Goal: Find specific page/section: Find specific page/section

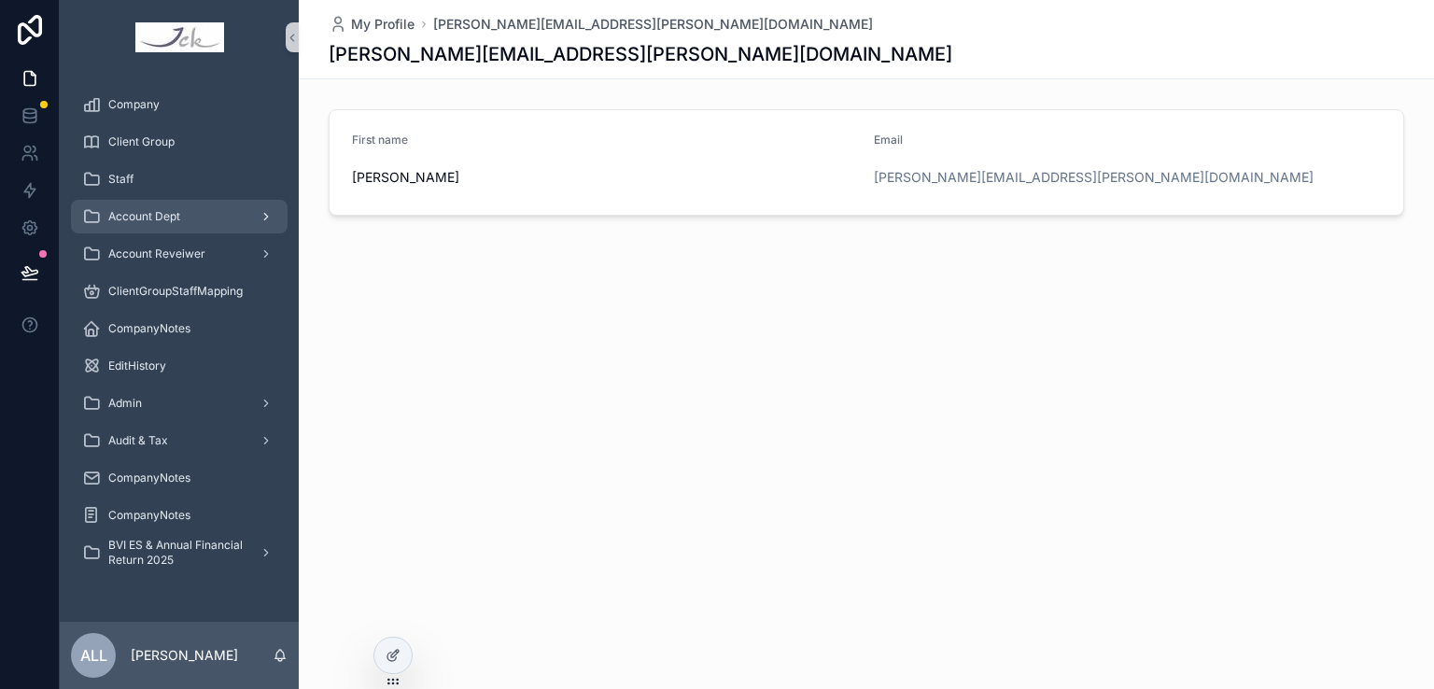
click at [162, 214] on span "Account Dept" at bounding box center [144, 216] width 72 height 15
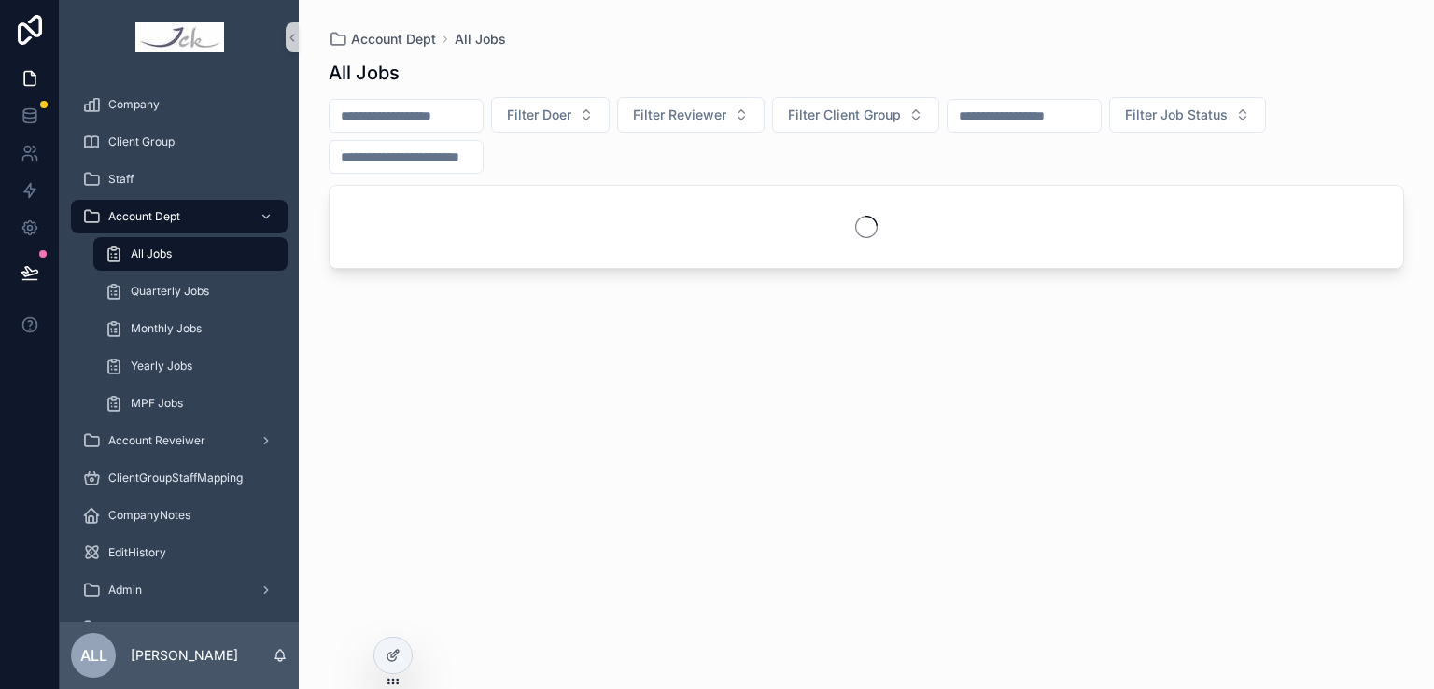
click at [185, 247] on div "All Jobs" at bounding box center [191, 254] width 172 height 30
click at [392, 115] on input "scrollable content" at bounding box center [406, 116] width 153 height 26
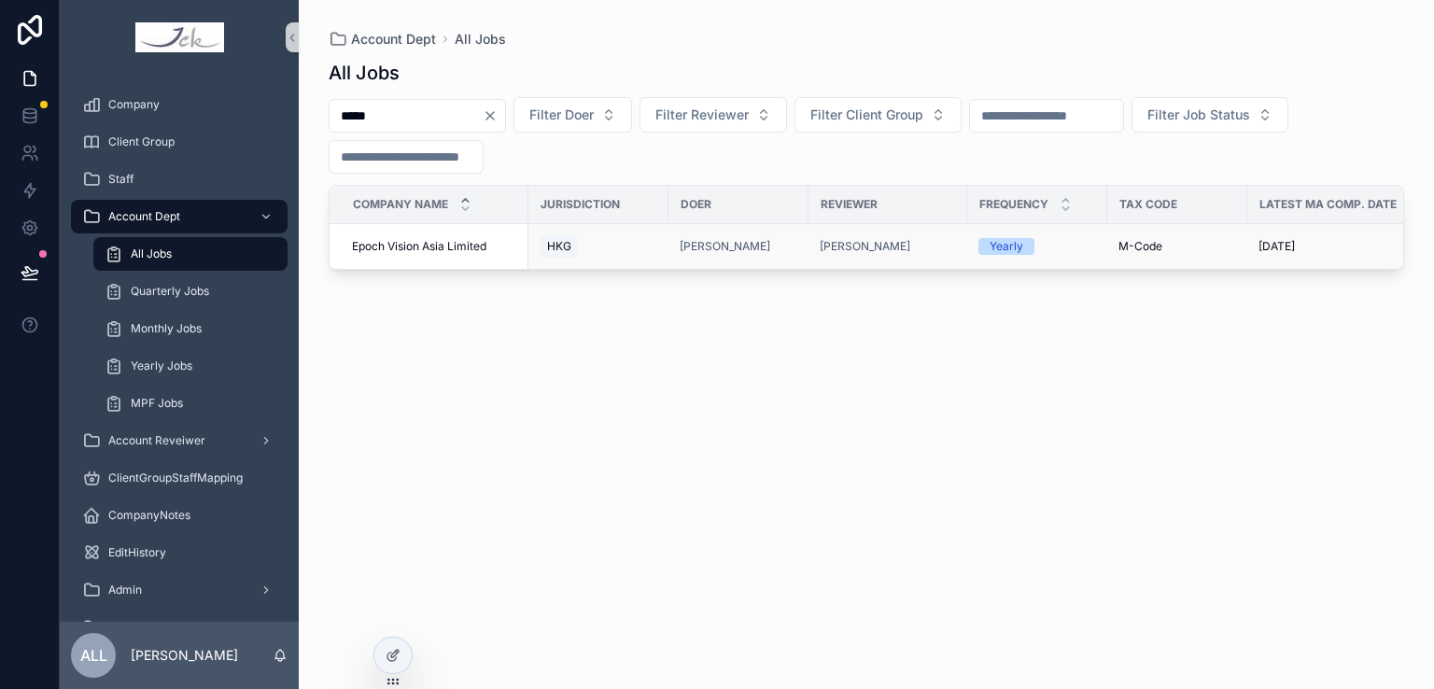
type input "*****"
click at [413, 239] on span "Epoch Vision Asia Limited" at bounding box center [419, 246] width 134 height 15
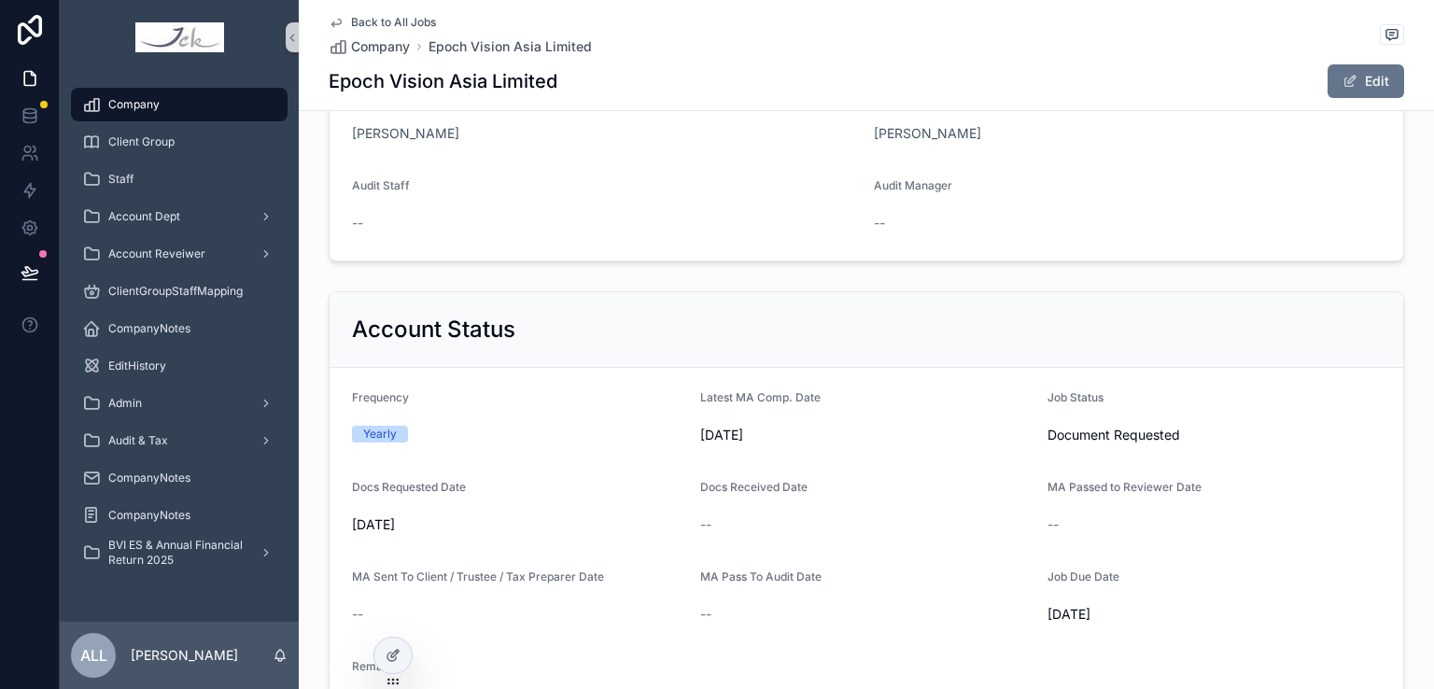
scroll to position [747, 0]
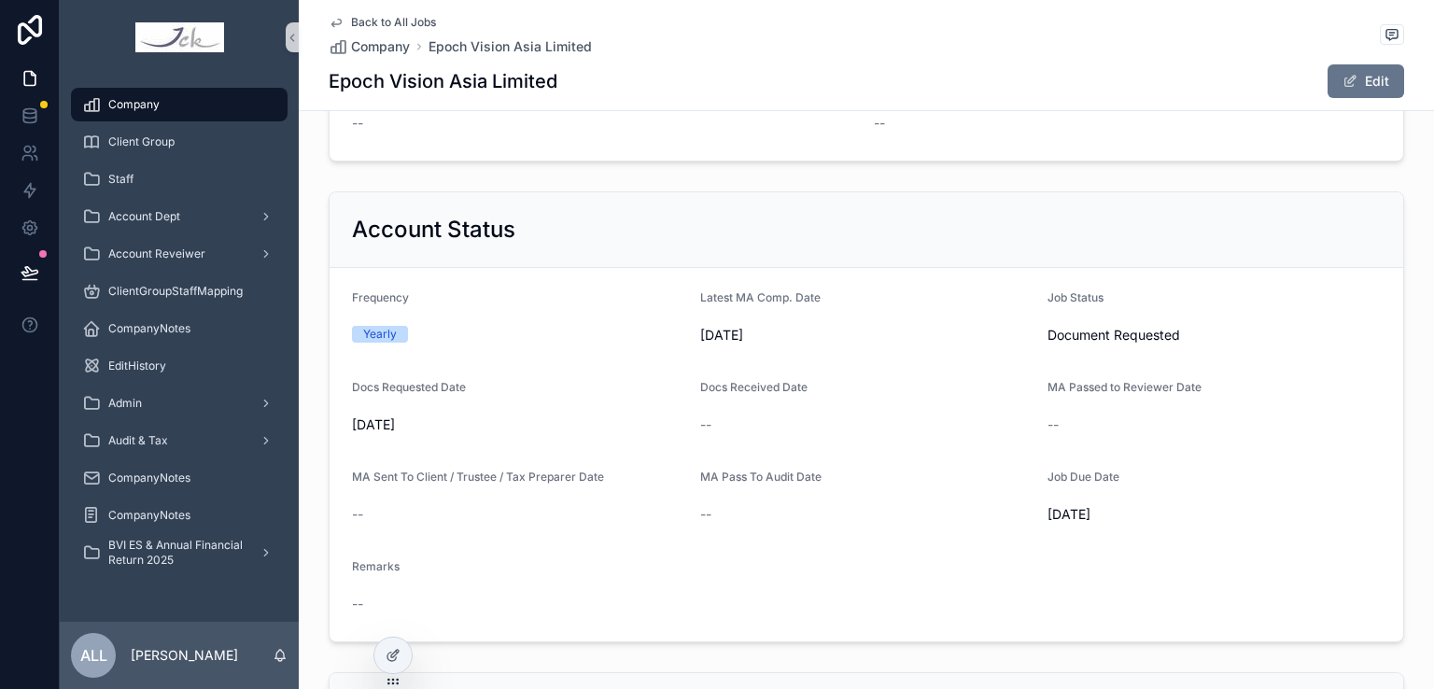
click at [530, 281] on form "Frequency Yearly Latest MA Comp. Date [DATE] Job Status Document Requested Docs…" at bounding box center [867, 454] width 1074 height 373
